Goal: Navigation & Orientation: Find specific page/section

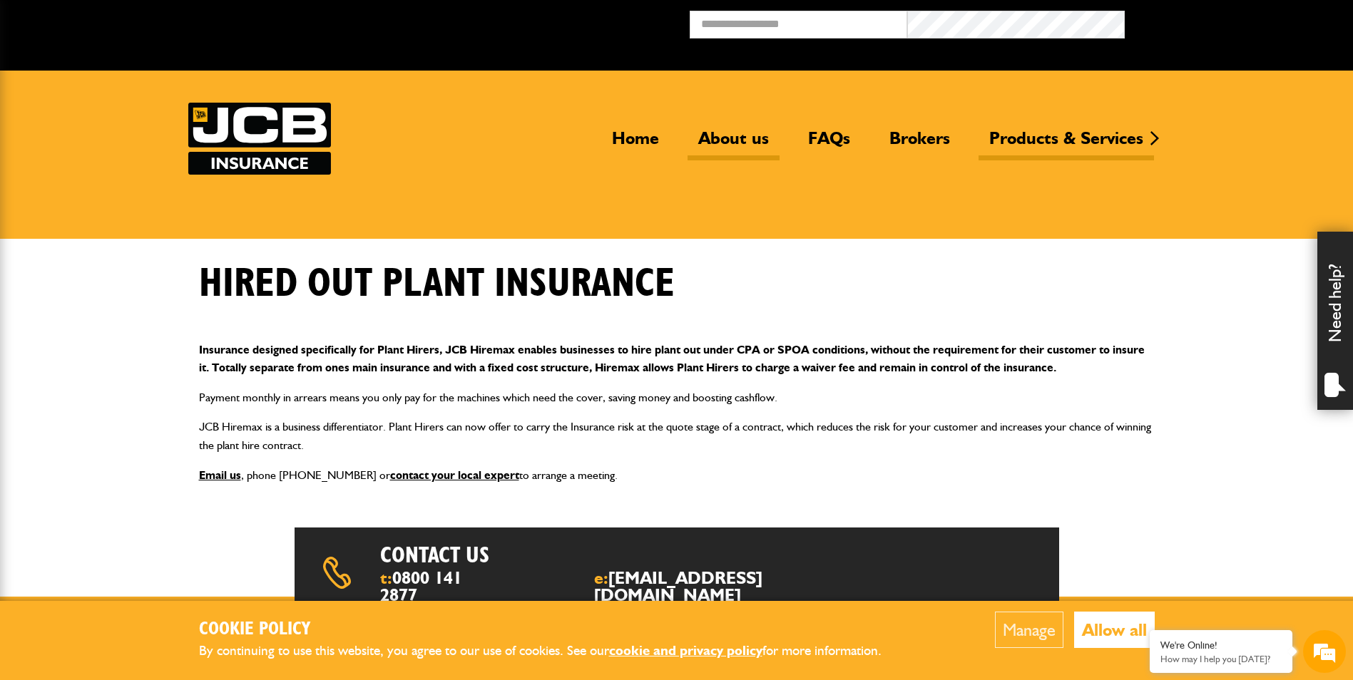
click at [743, 139] on link "About us" at bounding box center [734, 144] width 92 height 33
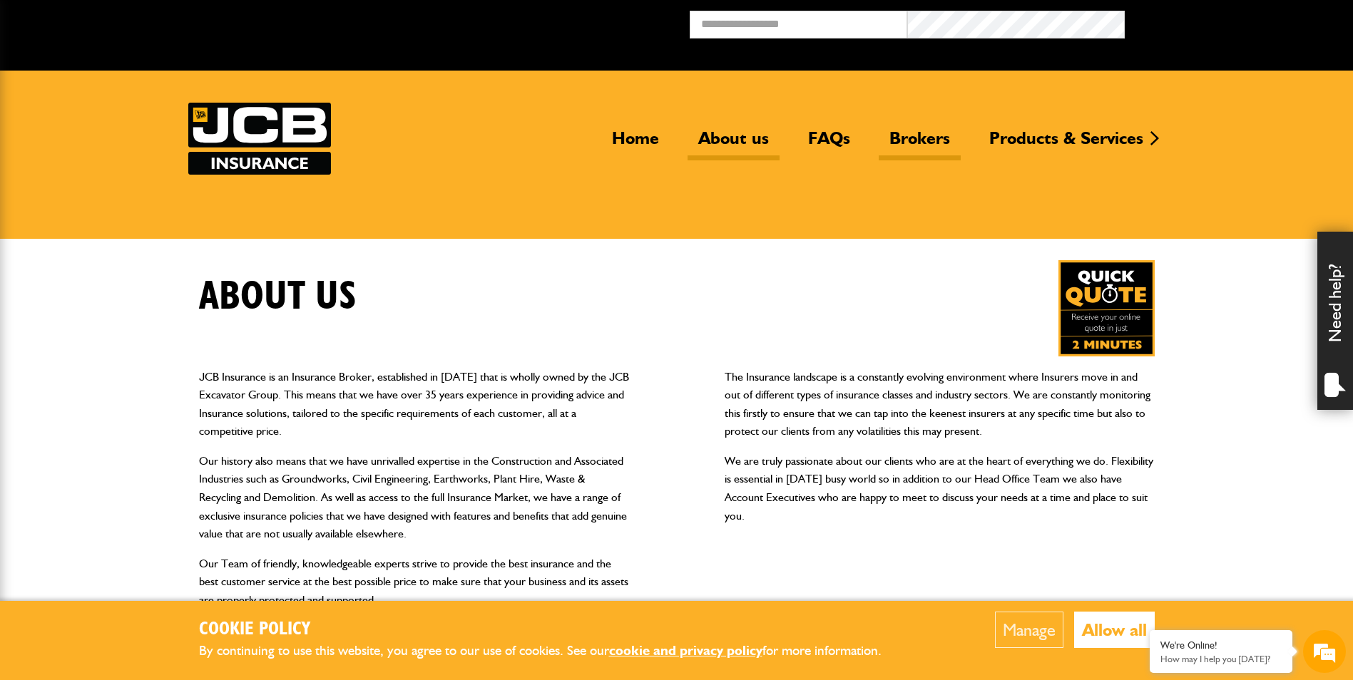
click at [908, 138] on link "Brokers" at bounding box center [920, 144] width 82 height 33
